Goal: Transaction & Acquisition: Purchase product/service

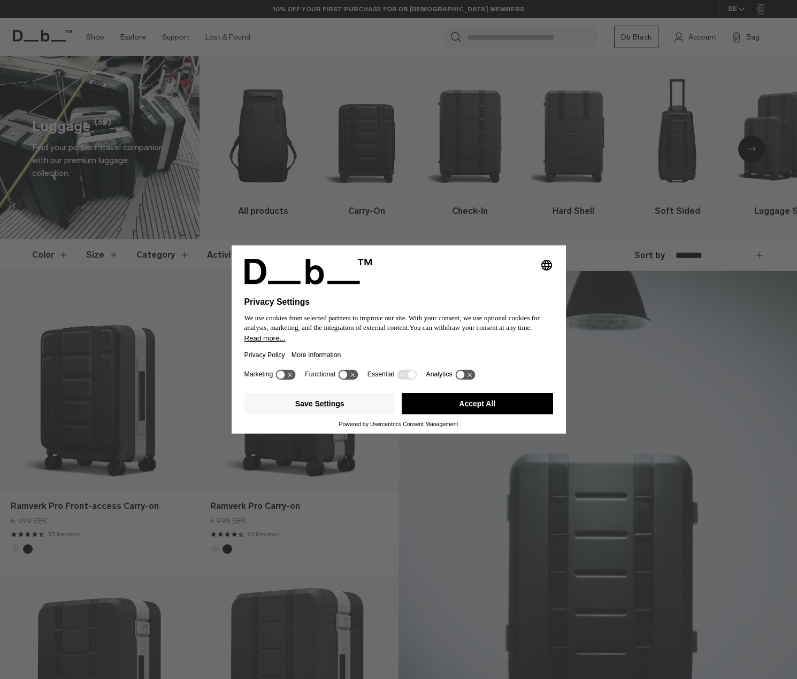
click at [487, 404] on button "Accept All" at bounding box center [477, 403] width 151 height 21
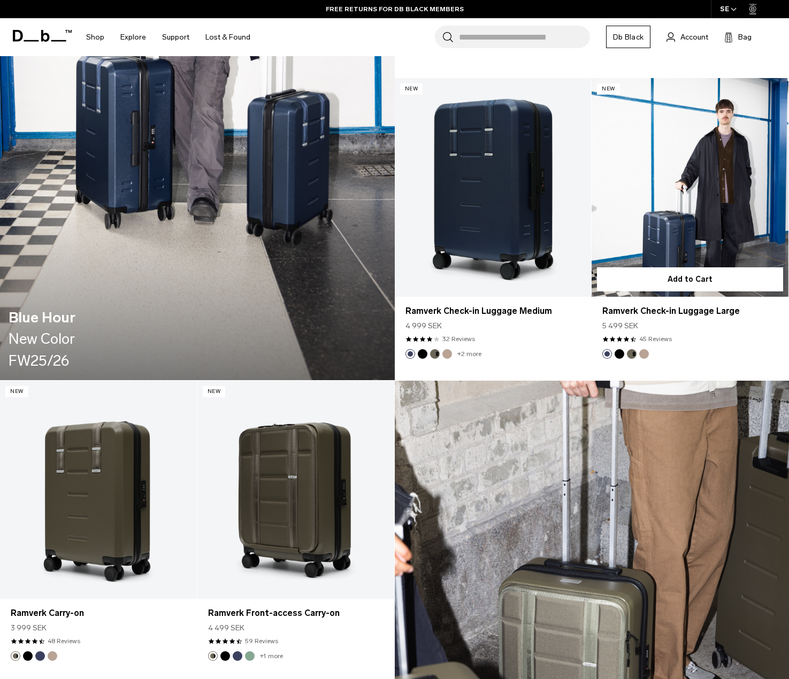
scroll to position [1070, 0]
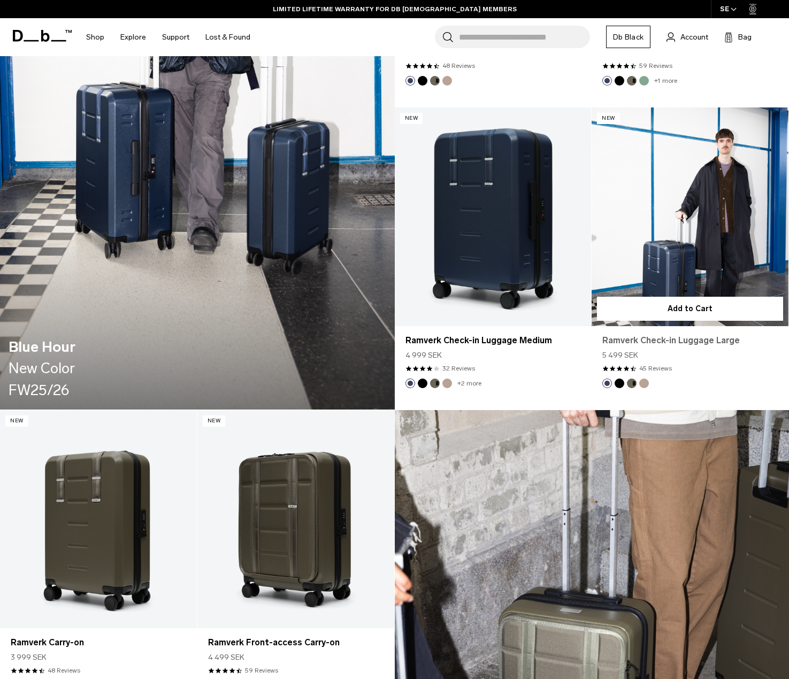
click at [700, 341] on link "Ramverk Check-in Luggage Large" at bounding box center [689, 340] width 175 height 13
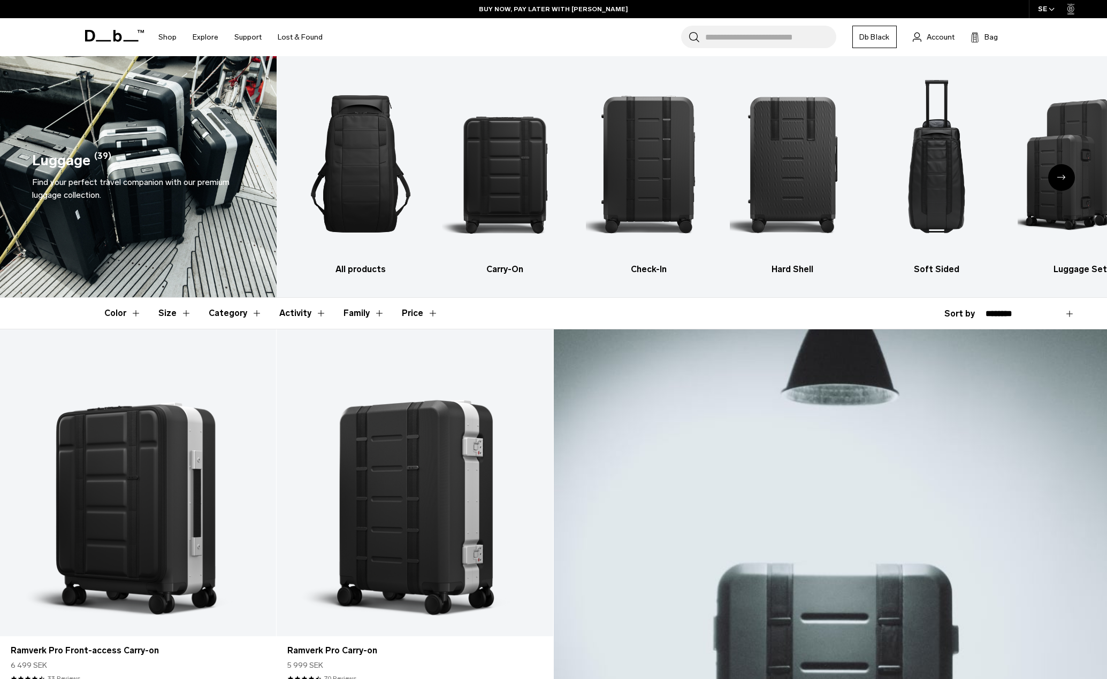
scroll to position [0, 0]
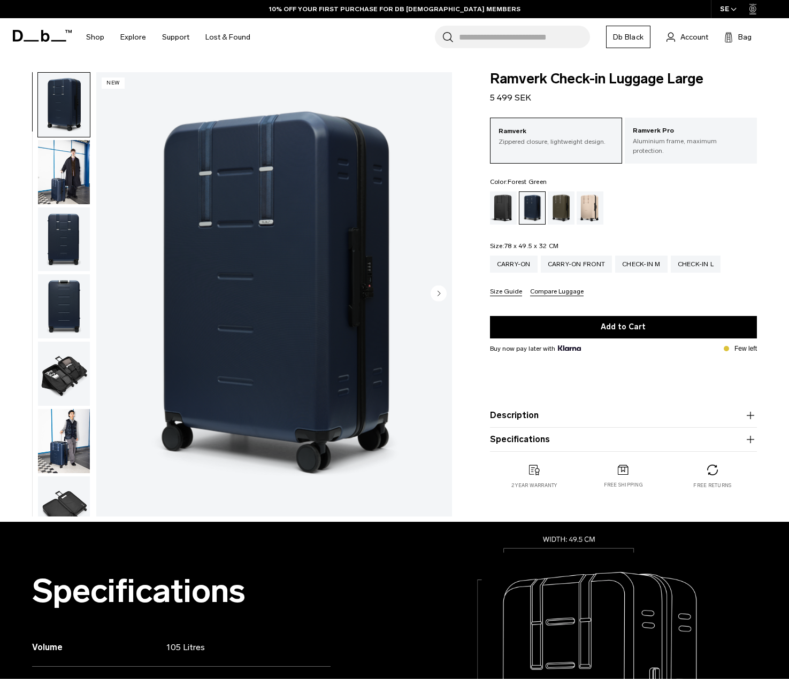
click at [562, 200] on div "Forest Green" at bounding box center [561, 208] width 27 height 33
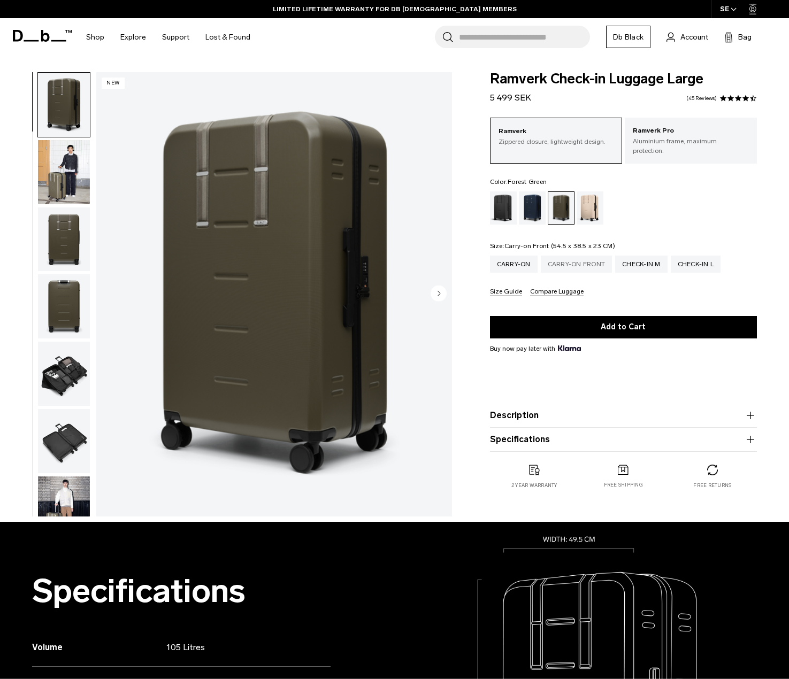
click at [587, 256] on div "Carry-on Front" at bounding box center [577, 264] width 72 height 17
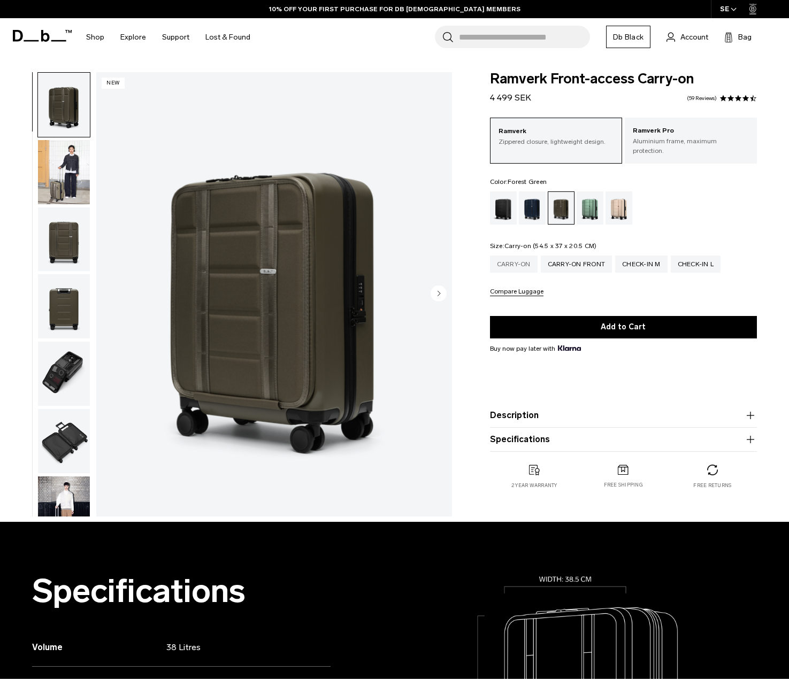
click at [519, 259] on div "Carry-on" at bounding box center [514, 264] width 48 height 17
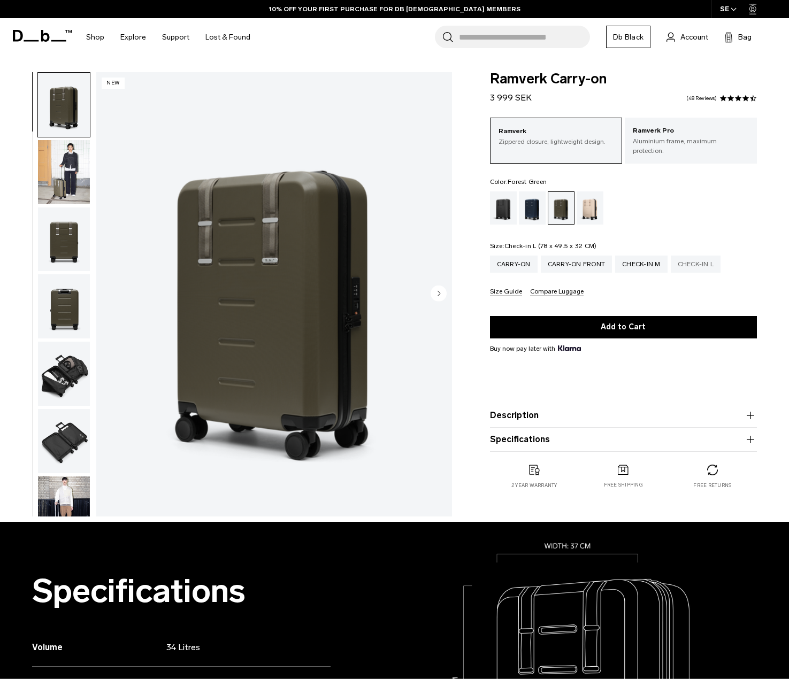
drag, startPoint x: 0, startPoint y: 0, endPoint x: 691, endPoint y: 256, distance: 737.0
click at [691, 256] on div "Check-in L" at bounding box center [696, 264] width 50 height 17
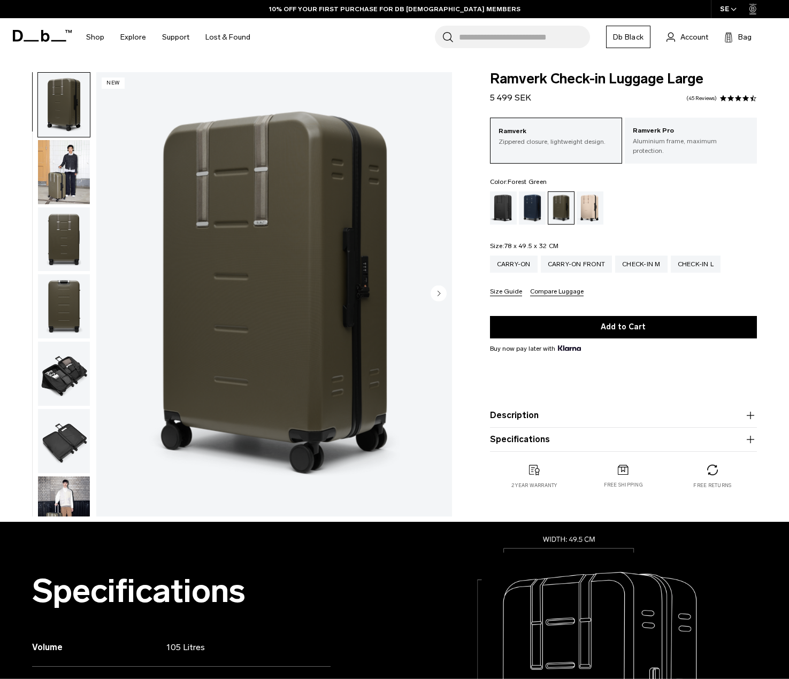
click at [507, 288] on button "Size Guide" at bounding box center [506, 292] width 32 height 8
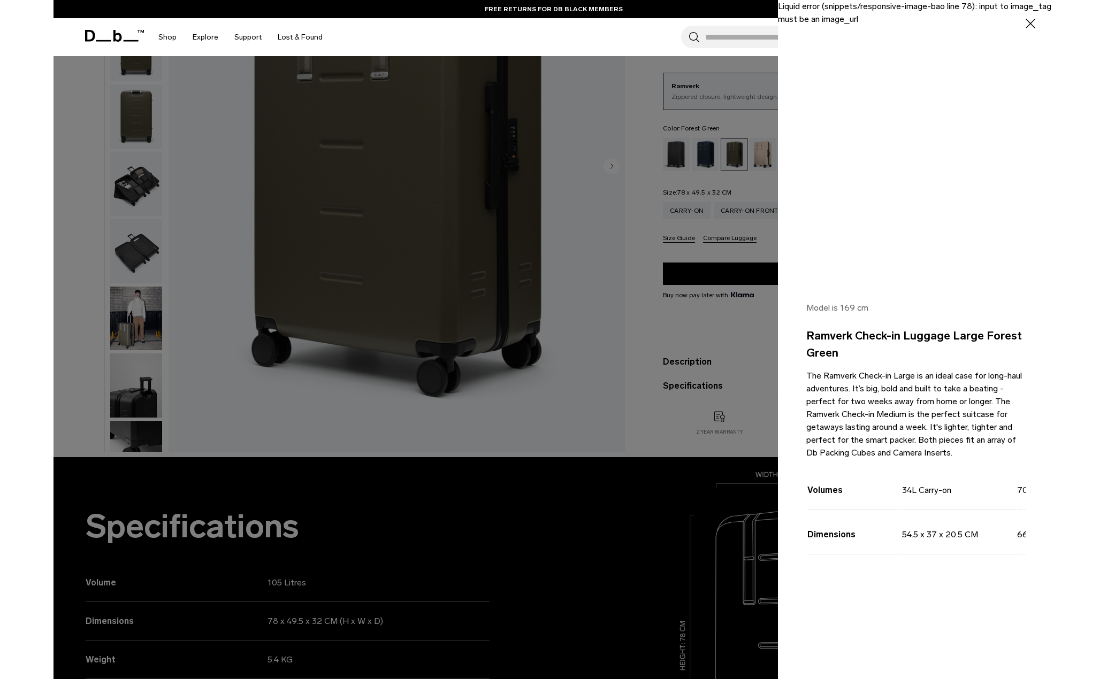
scroll to position [160, 0]
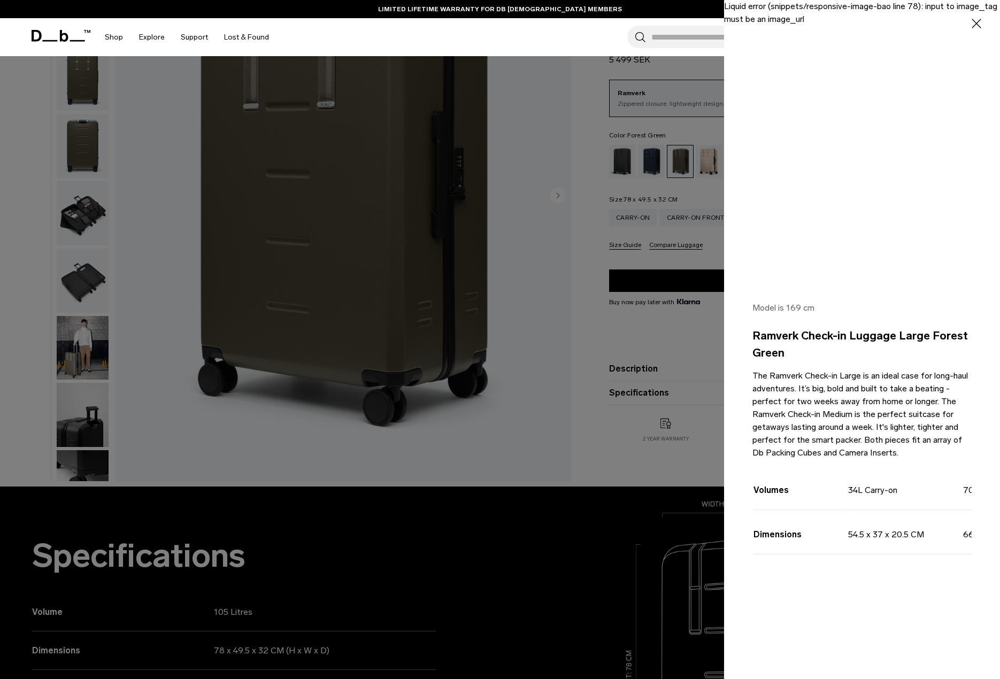
click at [789, 22] on icon "button" at bounding box center [977, 24] width 16 height 16
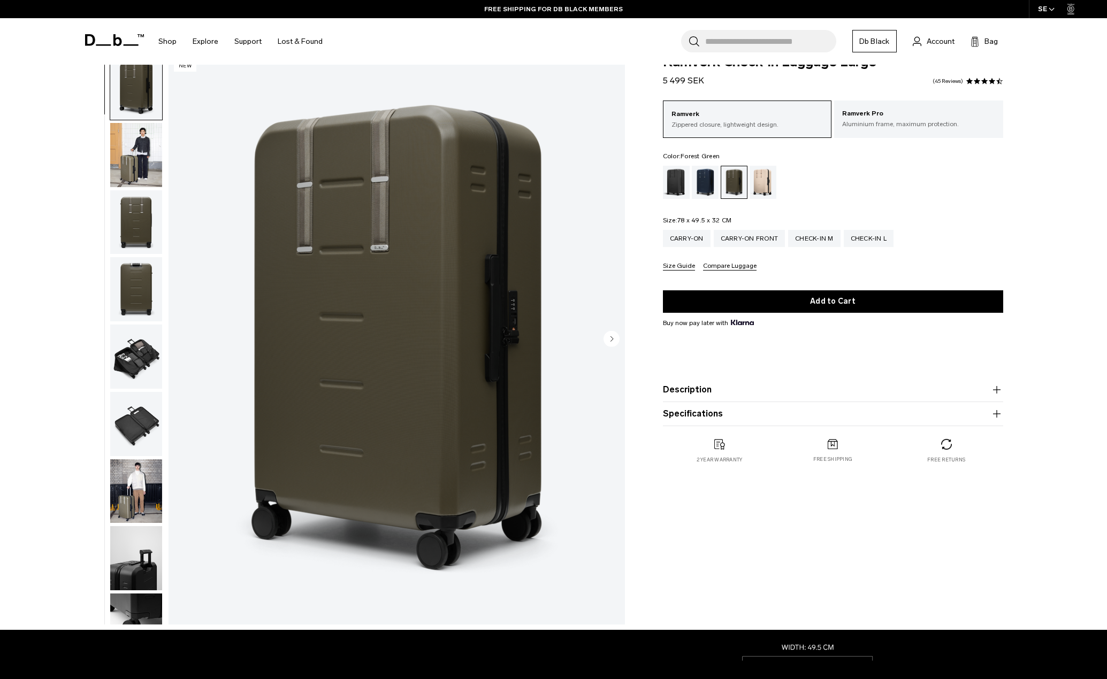
scroll to position [0, 0]
